Goal: Task Accomplishment & Management: Complete application form

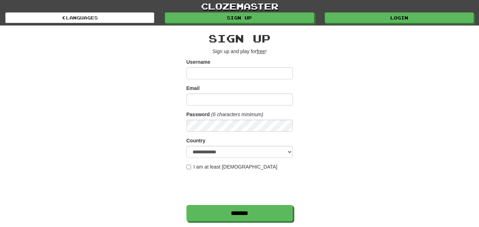
click at [221, 71] on input "Username" at bounding box center [239, 73] width 106 height 12
click at [403, 11] on link "clozemaster" at bounding box center [239, 6] width 479 height 12
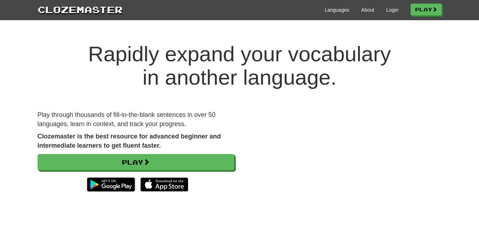
click at [395, 10] on div "Languages About Login Play" at bounding box center [282, 9] width 319 height 13
click at [389, 10] on link "Login" at bounding box center [392, 9] width 12 height 7
